Goal: Transaction & Acquisition: Subscribe to service/newsletter

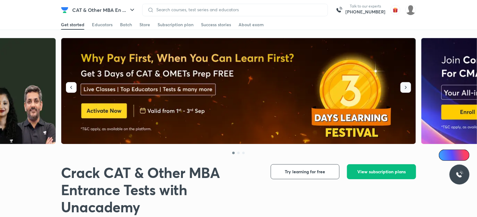
click at [408, 86] on icon "button" at bounding box center [406, 87] width 6 height 6
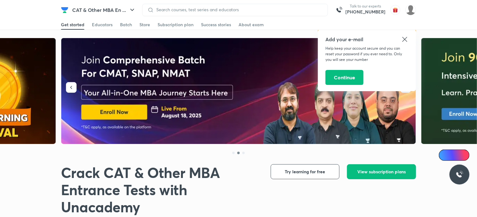
click at [408, 86] on div "Add your e-mail Help keep your account secure and you can reset your password i…" at bounding box center [367, 60] width 98 height 62
click at [407, 38] on icon at bounding box center [405, 40] width 8 height 8
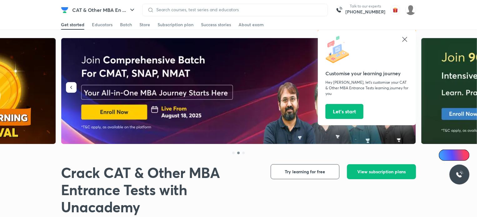
click at [404, 42] on icon at bounding box center [405, 40] width 8 height 8
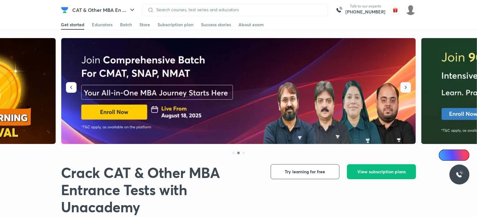
click at [401, 91] on button "button" at bounding box center [405, 87] width 11 height 11
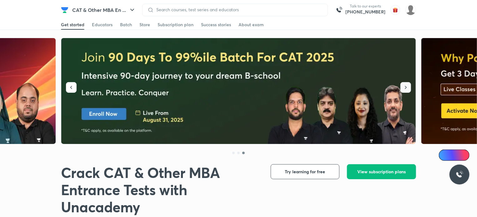
click at [401, 91] on button "button" at bounding box center [405, 87] width 11 height 11
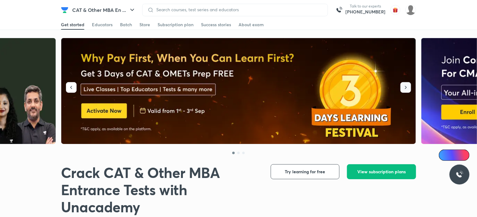
click at [401, 91] on button "button" at bounding box center [405, 87] width 11 height 11
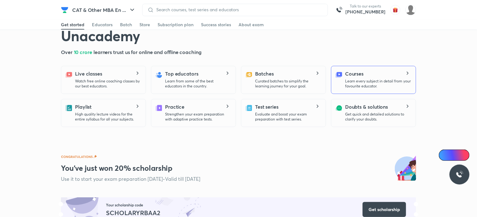
scroll to position [171, 0]
click at [348, 85] on p "Learn every subject in detail from your favourite educator." at bounding box center [378, 84] width 66 height 10
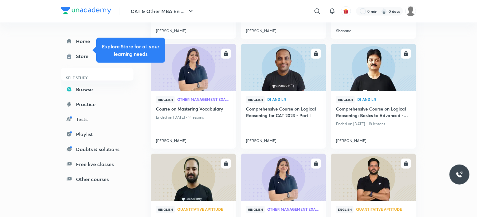
scroll to position [271, 0]
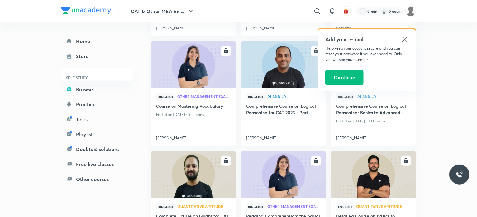
click at [409, 37] on div "Add your e-mail Help keep your account secure and you can reset your password i…" at bounding box center [367, 60] width 98 height 62
click at [404, 38] on icon at bounding box center [405, 40] width 8 height 8
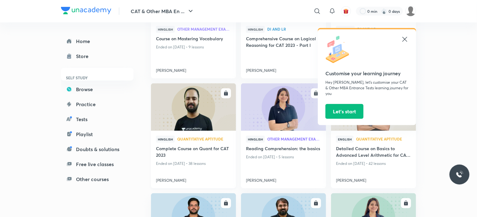
scroll to position [339, 0]
click at [182, 118] on img at bounding box center [193, 107] width 87 height 48
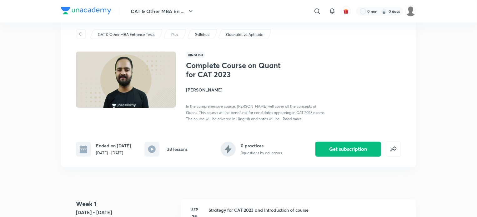
scroll to position [16, 0]
click at [333, 156] on button "Get subscription" at bounding box center [348, 148] width 66 height 15
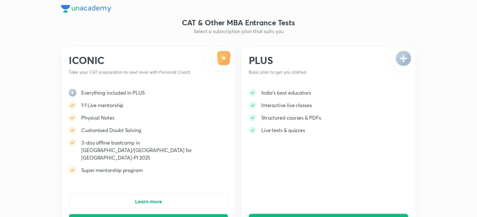
scroll to position [16, 0]
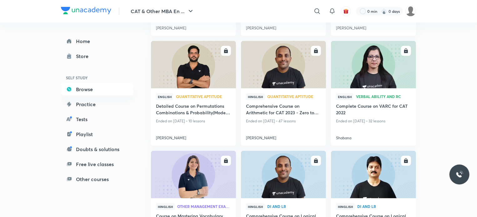
scroll to position [161, 0]
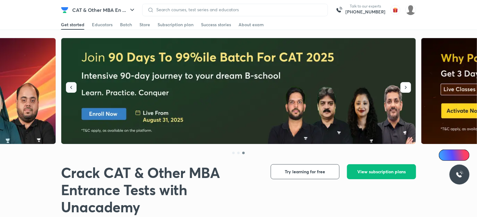
click at [68, 87] on icon "button" at bounding box center [71, 87] width 6 height 6
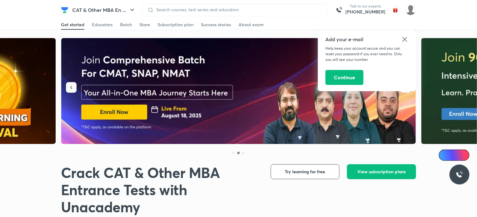
click at [68, 87] on icon "button" at bounding box center [71, 87] width 6 height 6
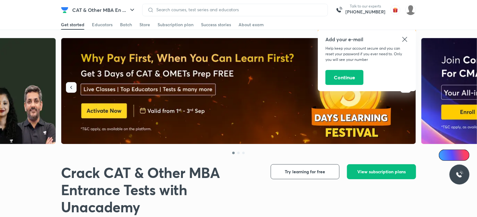
click at [68, 87] on icon "button" at bounding box center [71, 87] width 6 height 6
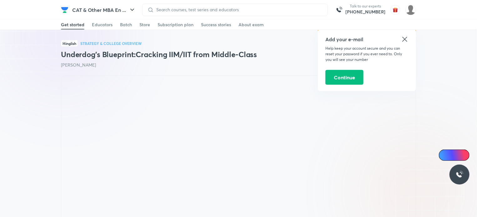
scroll to position [431, 0]
click at [403, 39] on icon at bounding box center [405, 40] width 8 height 8
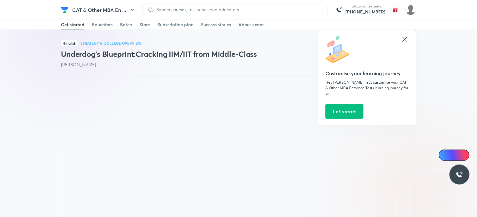
click at [404, 37] on icon at bounding box center [405, 40] width 8 height 8
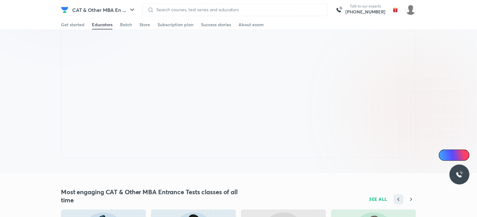
scroll to position [460, 0]
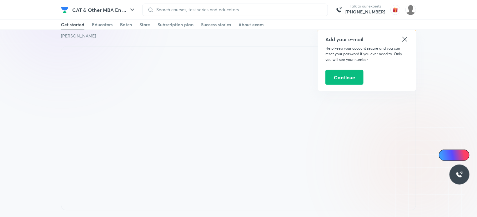
click at [403, 41] on icon at bounding box center [404, 39] width 5 height 5
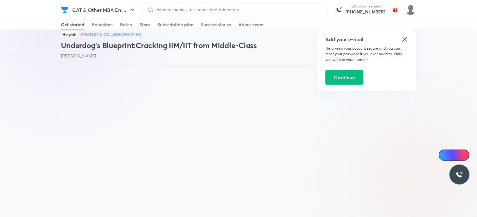
scroll to position [440, 0]
